Goal: Task Accomplishment & Management: Manage account settings

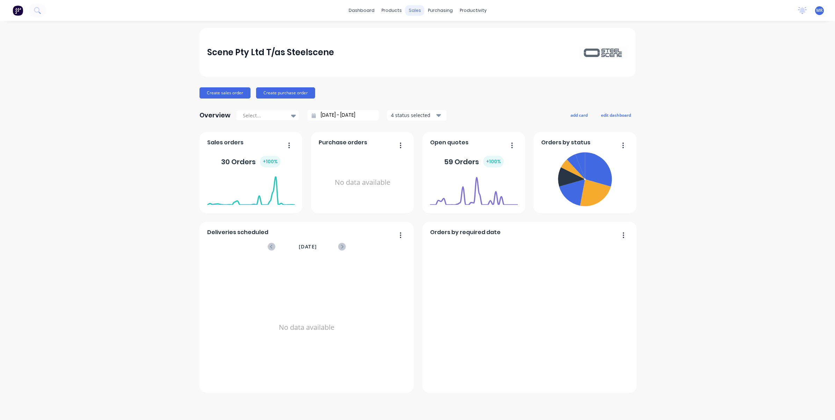
click at [413, 12] on div "sales" at bounding box center [414, 10] width 19 height 10
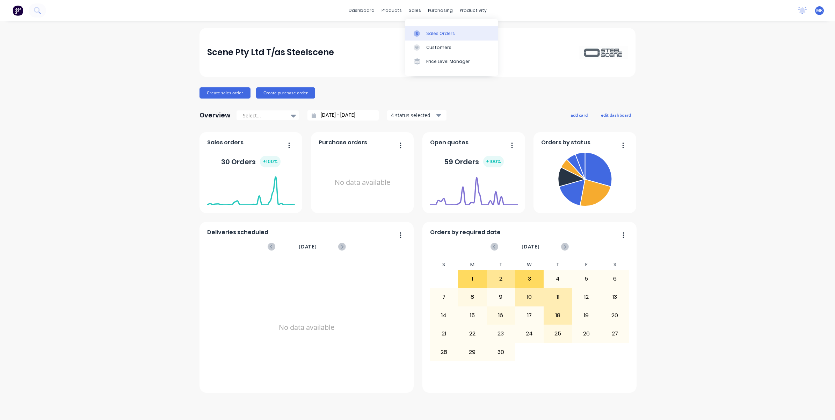
click at [434, 32] on div "Sales Orders" at bounding box center [440, 33] width 29 height 6
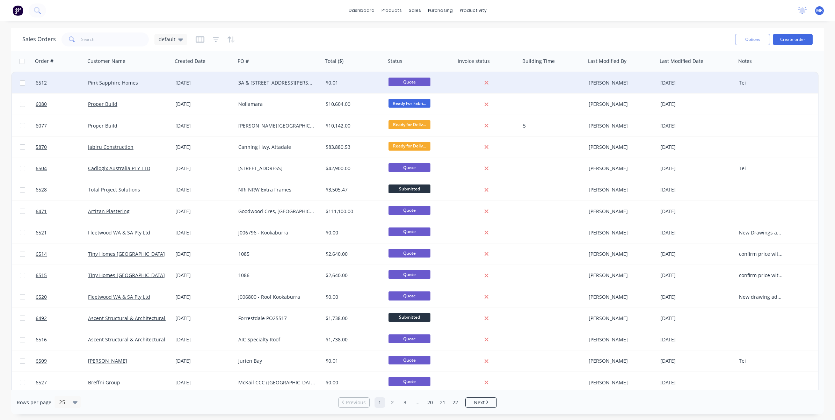
click at [251, 83] on div "3A & [STREET_ADDRESS][PERSON_NAME]" at bounding box center [277, 82] width 78 height 7
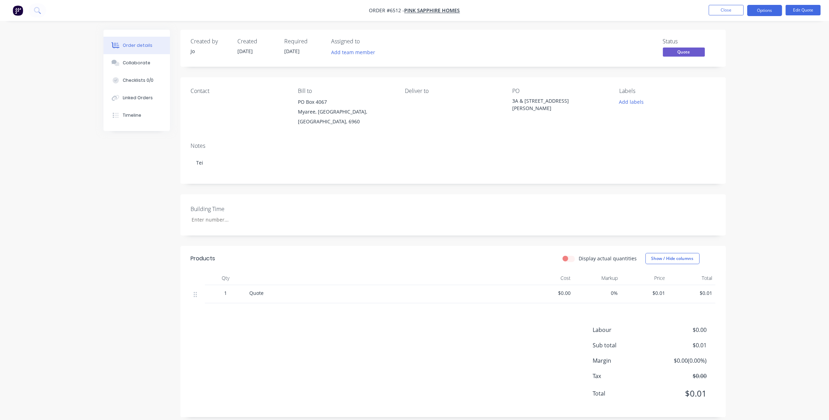
click at [710, 289] on span "$0.01" at bounding box center [692, 292] width 42 height 7
click at [799, 11] on button "Edit Quote" at bounding box center [802, 10] width 35 height 10
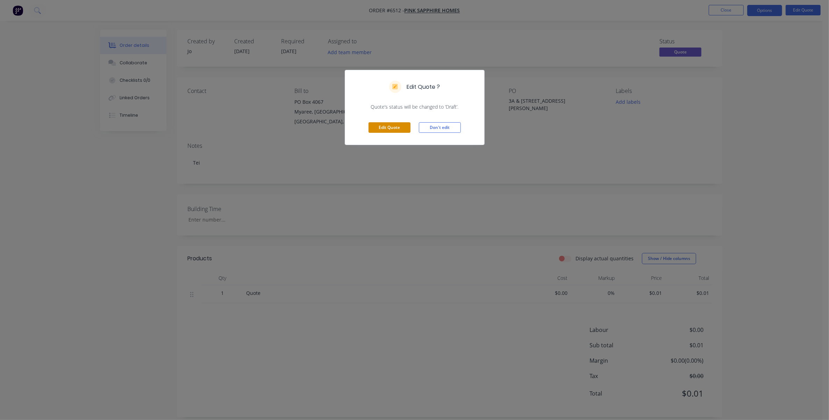
drag, startPoint x: 394, startPoint y: 127, endPoint x: 512, endPoint y: 200, distance: 138.6
click at [397, 127] on button "Edit Quote" at bounding box center [389, 127] width 42 height 10
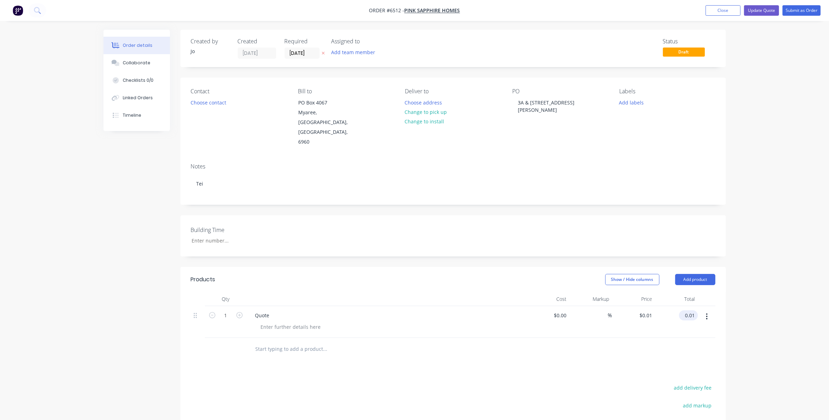
click at [687, 310] on input "0.01" at bounding box center [690, 315] width 16 height 10
click at [689, 310] on input "0.01" at bounding box center [690, 315] width 16 height 10
type input "62000"
type input "$62,000.00"
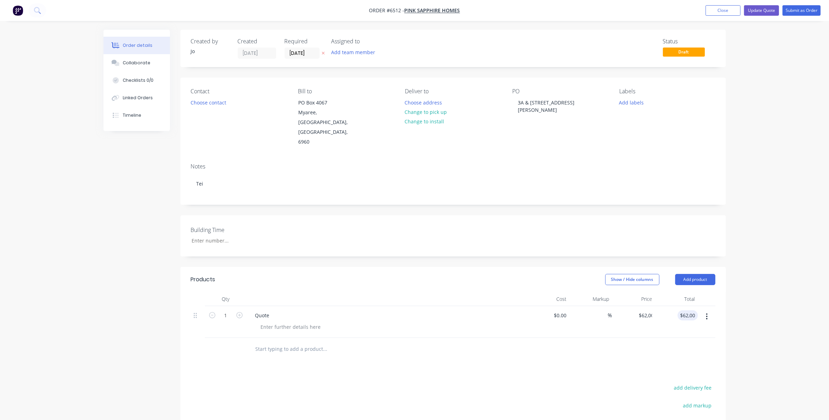
click at [747, 273] on div "Order details Collaborate Checklists 0/0 Linked Orders Timeline Order details C…" at bounding box center [414, 269] width 829 height 539
click at [757, 12] on button "Update Quote" at bounding box center [761, 10] width 35 height 10
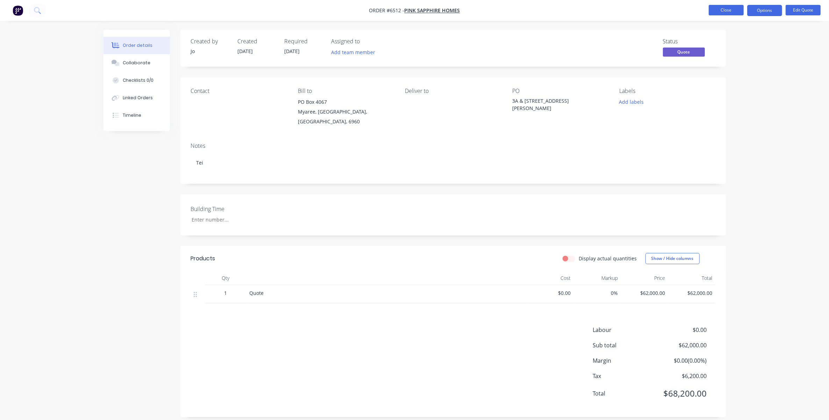
click at [733, 11] on button "Close" at bounding box center [725, 10] width 35 height 10
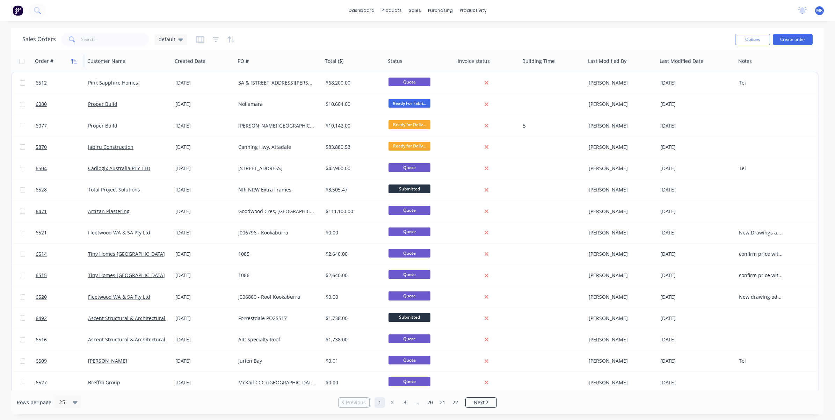
click at [76, 61] on icon "button" at bounding box center [74, 61] width 6 height 6
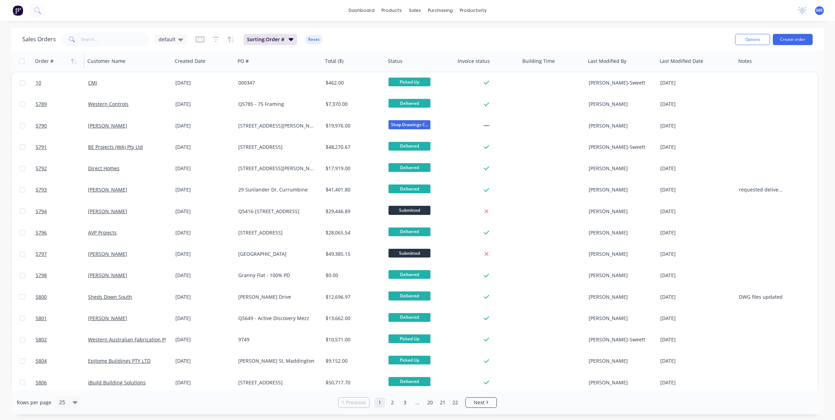
click at [76, 61] on icon "button" at bounding box center [74, 61] width 6 height 6
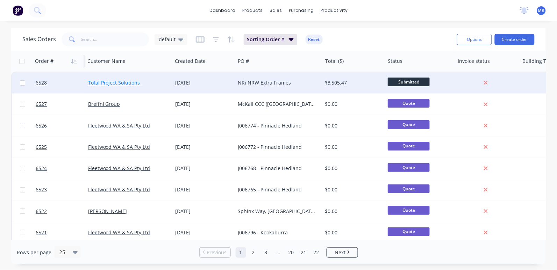
click at [130, 84] on link "Total Project Solutions" at bounding box center [114, 82] width 52 height 7
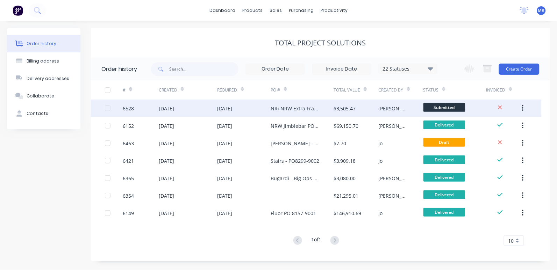
click at [311, 108] on div "NRi NRW Extra Frames" at bounding box center [295, 108] width 49 height 7
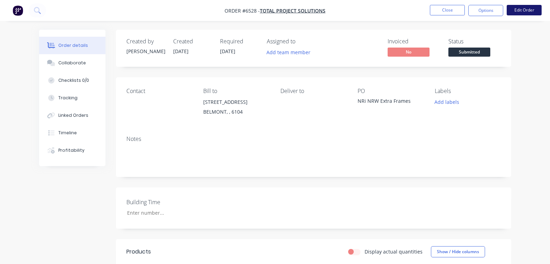
click at [514, 9] on button "Edit Order" at bounding box center [524, 10] width 35 height 10
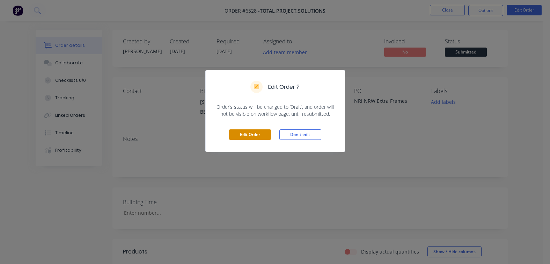
click at [256, 131] on button "Edit Order" at bounding box center [250, 134] width 42 height 10
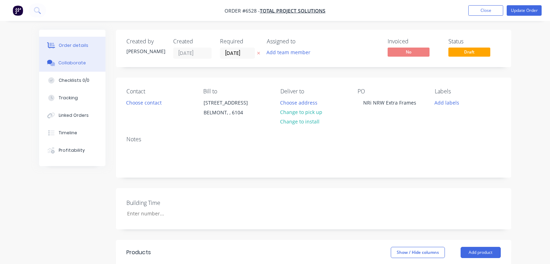
click at [75, 65] on div "Collaborate" at bounding box center [72, 63] width 28 height 6
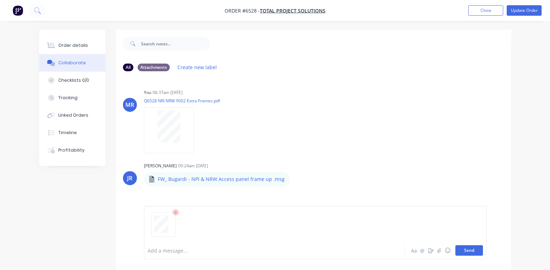
click at [473, 252] on button "Send" at bounding box center [470, 250] width 28 height 10
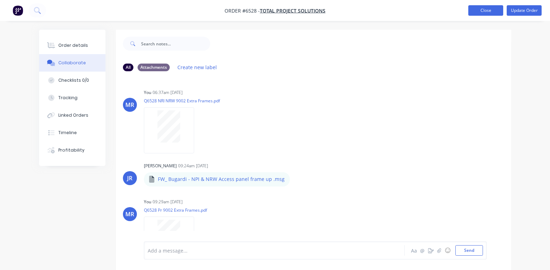
click at [489, 9] on button "Close" at bounding box center [486, 10] width 35 height 10
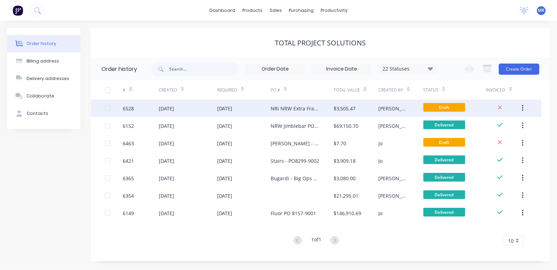
click at [214, 109] on div "[DATE]" at bounding box center [188, 108] width 58 height 17
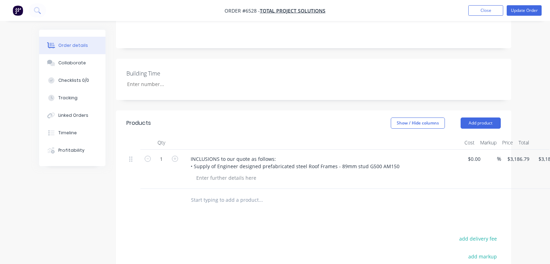
scroll to position [131, 0]
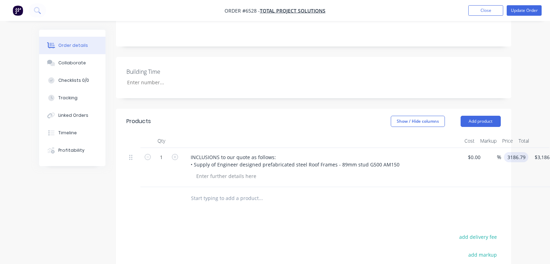
click at [519, 159] on input "3186.79" at bounding box center [518, 157] width 22 height 10
click at [520, 157] on input "3186.79" at bounding box center [520, 157] width 26 height 10
type input "$3,936.79"
click at [452, 212] on div "Products Show / Hide columns Add product Qty Cost Markup Price Total 1 INCLUSIO…" at bounding box center [314, 243] width 396 height 269
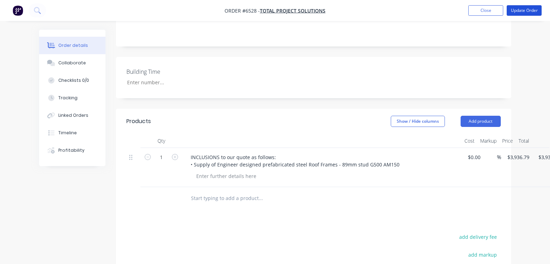
drag, startPoint x: 528, startPoint y: 5, endPoint x: 531, endPoint y: 16, distance: 12.1
click at [528, 6] on button "Update Order" at bounding box center [524, 10] width 35 height 10
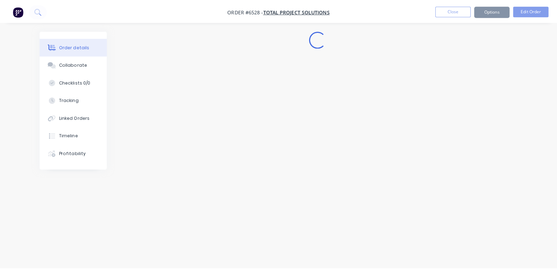
scroll to position [0, 0]
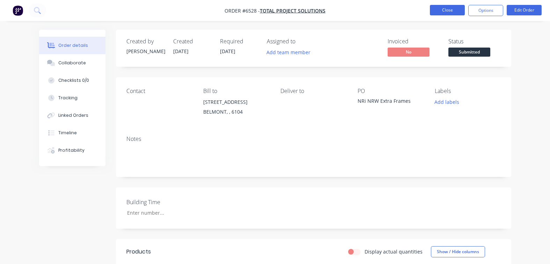
click at [456, 9] on button "Close" at bounding box center [447, 10] width 35 height 10
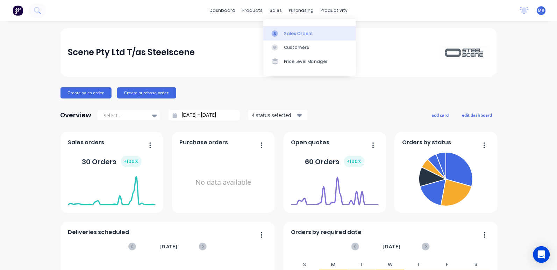
drag, startPoint x: 297, startPoint y: 34, endPoint x: 299, endPoint y: 37, distance: 3.9
click at [297, 34] on div "Sales Orders" at bounding box center [298, 33] width 29 height 6
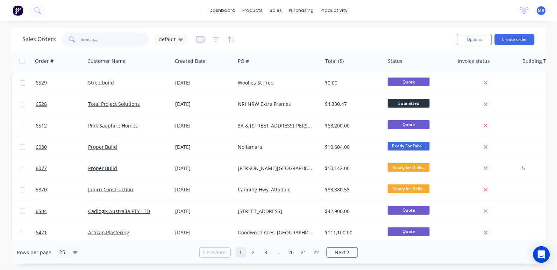
click at [103, 37] on input "text" at bounding box center [115, 40] width 68 height 14
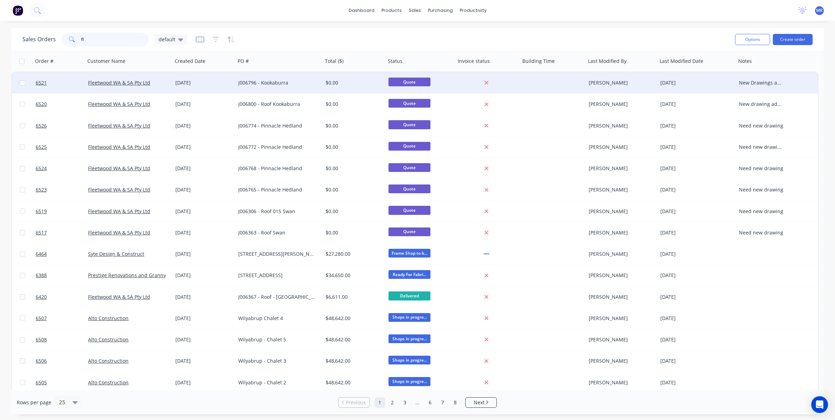
type input "fl"
click at [264, 77] on div "J006796 - Kookaburra" at bounding box center [279, 82] width 87 height 21
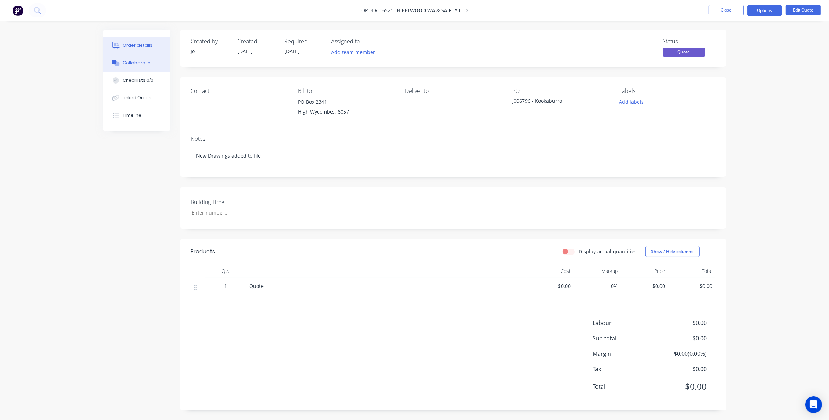
drag, startPoint x: 132, startPoint y: 66, endPoint x: 179, endPoint y: 95, distance: 55.0
click at [131, 67] on button "Collaborate" at bounding box center [136, 62] width 66 height 17
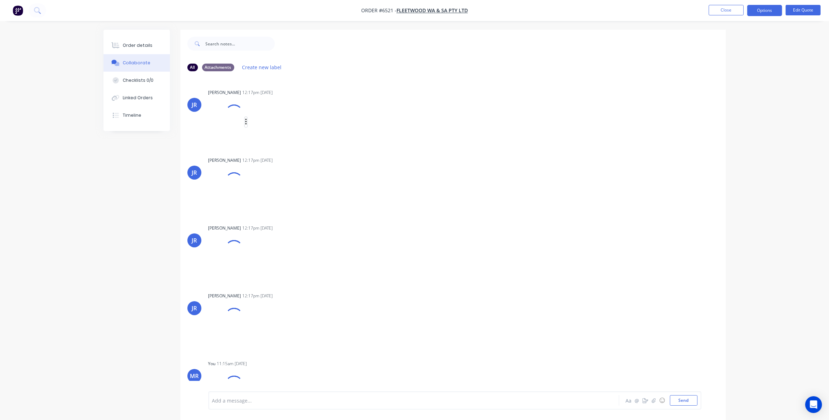
drag, startPoint x: 247, startPoint y: 122, endPoint x: 251, endPoint y: 123, distance: 4.1
click at [247, 122] on button "button" at bounding box center [246, 122] width 3 height 10
click at [225, 121] on div at bounding box center [234, 114] width 18 height 18
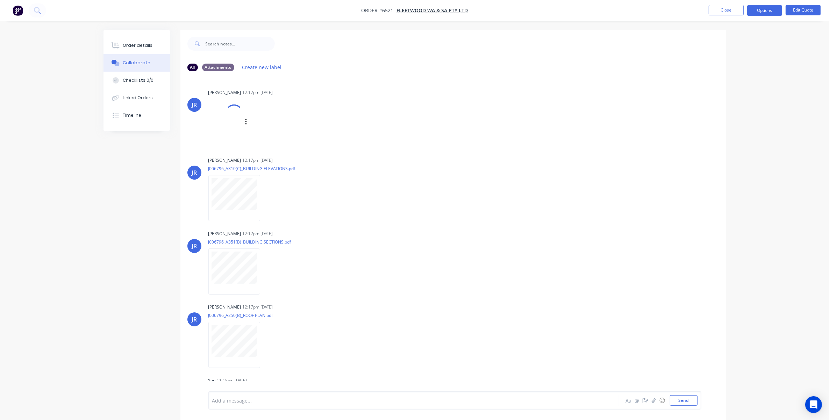
drag, startPoint x: 235, startPoint y: 123, endPoint x: 468, endPoint y: 144, distance: 234.1
click at [468, 144] on div "JR Jo Reeves 12:17pm 08/09/25 J006796-Lot06-Kookaburra_Combined_20250904.pdf La…" at bounding box center [452, 115] width 545 height 57
click at [265, 129] on icon "button" at bounding box center [266, 131] width 2 height 8
drag, startPoint x: 326, startPoint y: 212, endPoint x: 320, endPoint y: 154, distance: 58.3
click at [295, 211] on div "Labels Download" at bounding box center [251, 204] width 87 height 52
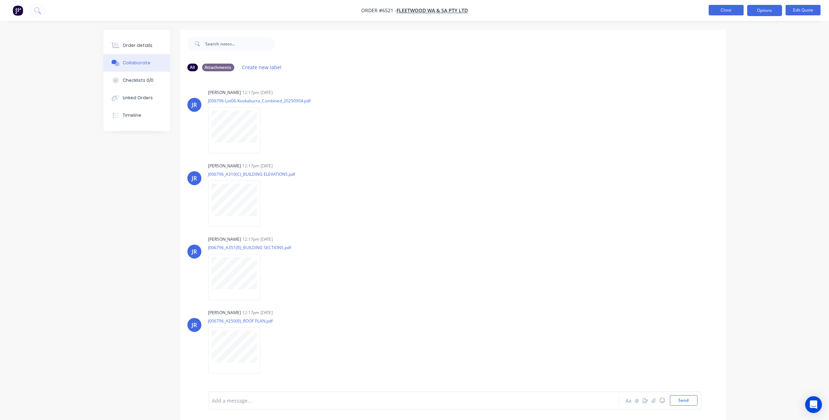
click at [556, 13] on button "Close" at bounding box center [725, 10] width 35 height 10
